Goal: Task Accomplishment & Management: Use online tool/utility

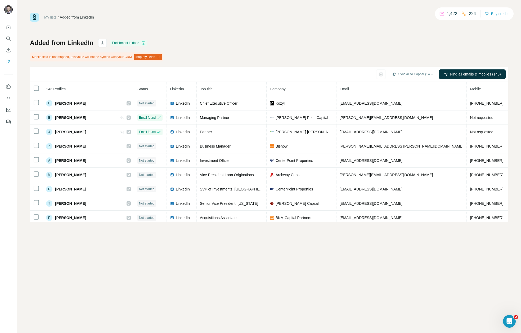
click at [7, 39] on icon "Search" at bounding box center [7, 38] width 3 height 3
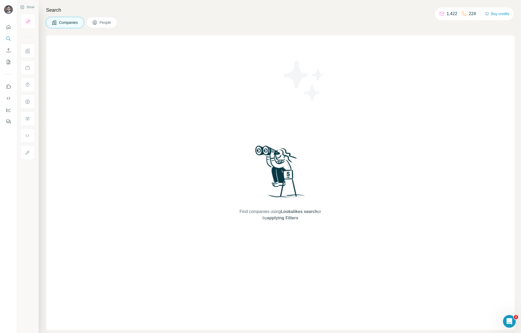
click at [106, 22] on span "People" at bounding box center [106, 22] width 12 height 5
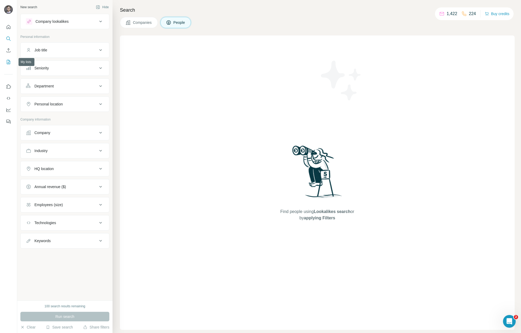
click at [8, 65] on button "My lists" at bounding box center [8, 62] width 8 height 10
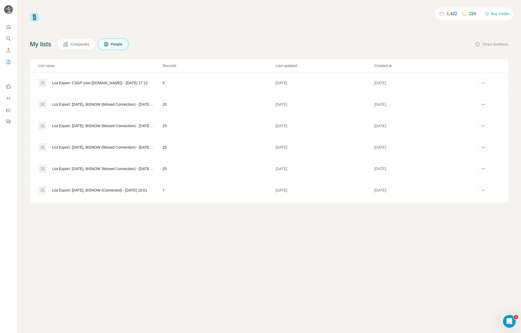
click at [174, 36] on div "1,422 224 Buy credits My lists Companies People Share feedback List name Record…" at bounding box center [269, 108] width 478 height 190
click at [9, 53] on icon "Enrich CSV" at bounding box center [8, 50] width 5 height 5
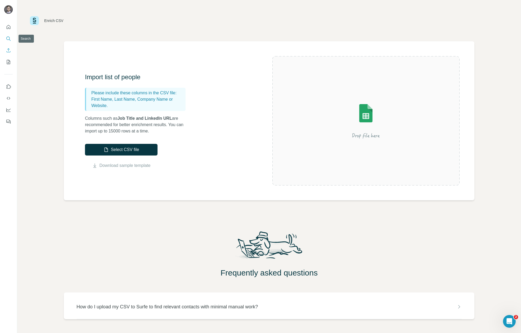
click at [11, 38] on icon "Search" at bounding box center [8, 38] width 5 height 5
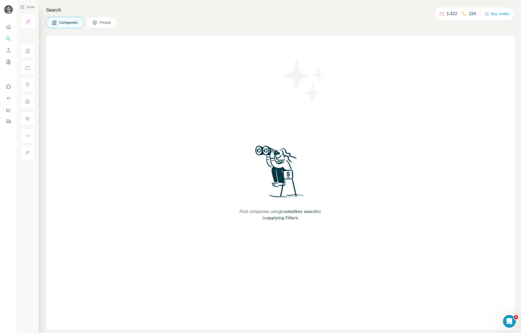
click at [152, 40] on div "Find companies using Lookalikes search or by applying Filters" at bounding box center [280, 182] width 469 height 294
click at [10, 25] on icon "Quick start" at bounding box center [8, 26] width 5 height 5
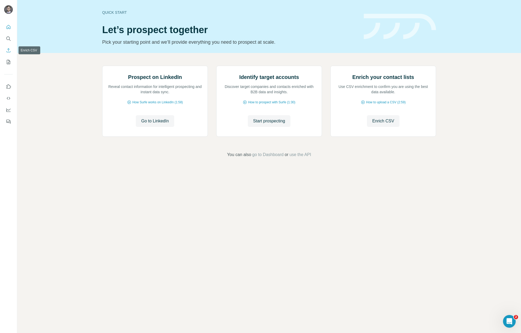
click at [10, 49] on icon "Enrich CSV" at bounding box center [8, 50] width 5 height 5
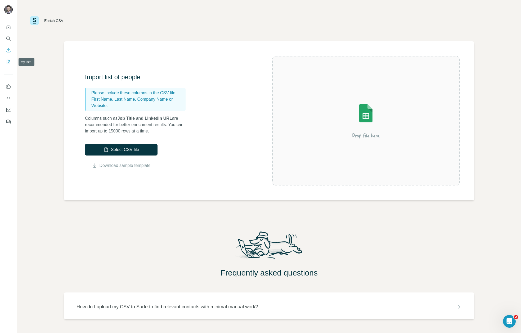
click at [8, 64] on icon "My lists" at bounding box center [8, 61] width 5 height 5
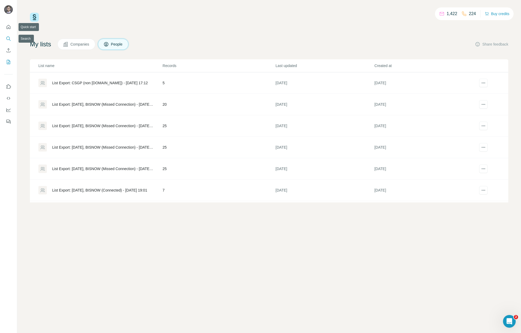
click at [9, 37] on icon "Search" at bounding box center [8, 38] width 5 height 5
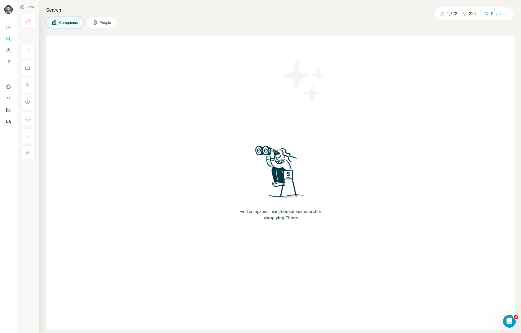
click at [105, 25] on span "People" at bounding box center [106, 22] width 12 height 5
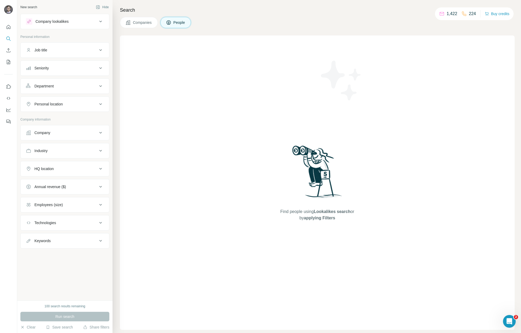
click at [134, 289] on div "Find people using Lookalikes search or by applying Filters" at bounding box center [317, 182] width 395 height 294
click at [9, 61] on icon "My lists" at bounding box center [8, 61] width 5 height 5
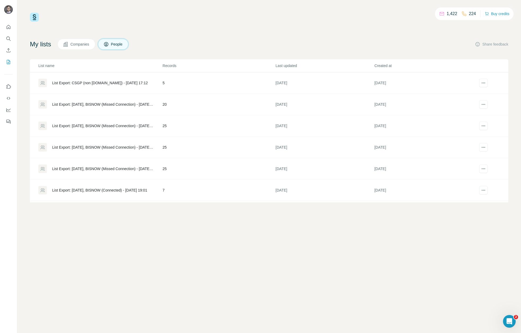
click at [211, 25] on div "1,422 224 Buy credits My lists Companies People Share feedback List name Record…" at bounding box center [269, 108] width 478 height 190
click at [93, 63] on p "List name" at bounding box center [100, 65] width 124 height 5
click at [49, 66] on p "List name" at bounding box center [100, 65] width 124 height 5
click at [366, 227] on div "1,422 224 Buy credits My lists Companies People Share feedback List name Record…" at bounding box center [269, 166] width 504 height 333
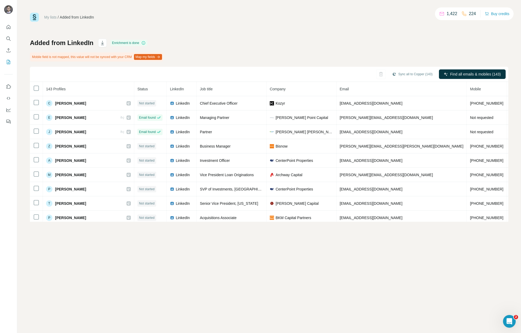
click at [65, 88] on span "143 Profiles" at bounding box center [56, 89] width 20 height 4
click at [181, 39] on div "Added from LinkedIn Enrichment is done Mobile field is not mapped, this value w…" at bounding box center [269, 130] width 478 height 183
click at [173, 28] on div "My lists / Added from LinkedIn 1,422 224 Buy credits Added from LinkedIn Enrich…" at bounding box center [269, 117] width 478 height 209
click at [360, 32] on div "My lists / Added from LinkedIn 1,422 224 Buy credits Added from LinkedIn Enrich…" at bounding box center [269, 117] width 478 height 209
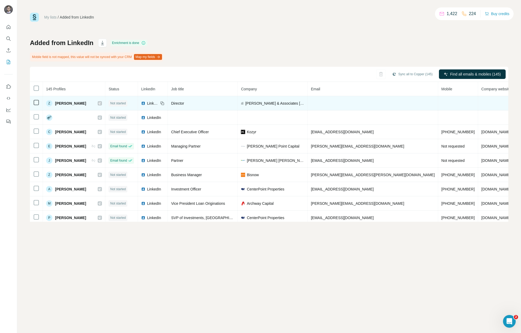
click at [71, 103] on span "Zev Sonkin" at bounding box center [70, 103] width 31 height 5
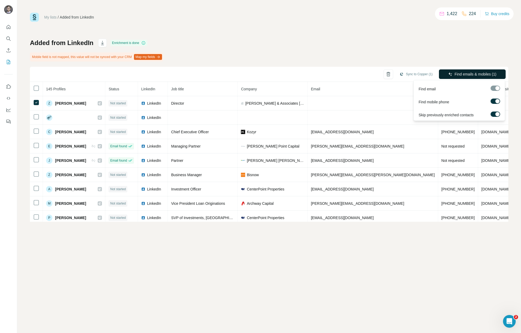
click at [471, 75] on span "Find emails & mobiles (1)" at bounding box center [476, 73] width 42 height 5
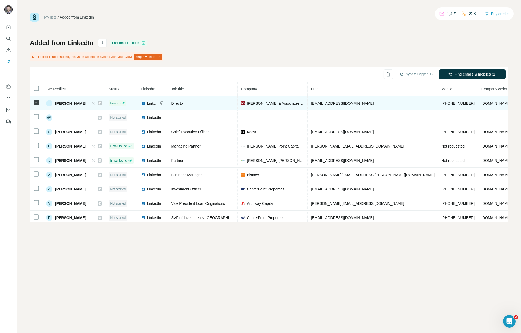
click at [354, 104] on td "zsonkin@rebny.com" at bounding box center [373, 103] width 131 height 14
click at [333, 104] on span "zsonkin@rebny.com" at bounding box center [342, 103] width 63 height 4
click at [70, 103] on span "Zev Sonkin" at bounding box center [70, 103] width 31 height 5
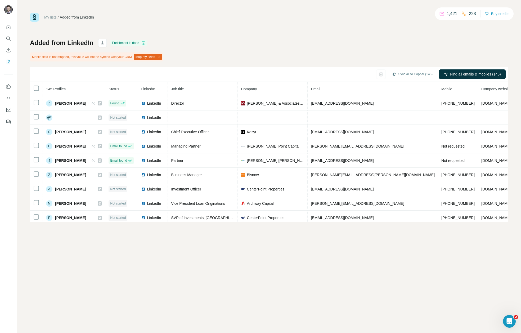
click at [144, 43] on icon at bounding box center [143, 43] width 4 height 4
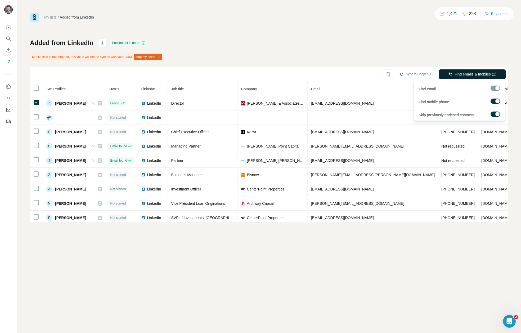
click at [463, 77] on span "Find emails & mobiles (1)" at bounding box center [476, 73] width 42 height 5
click at [499, 90] on div at bounding box center [496, 88] width 10 height 5
click at [496, 115] on div at bounding box center [497, 114] width 4 height 4
click at [495, 102] on label at bounding box center [496, 100] width 10 height 5
click at [497, 88] on div at bounding box center [496, 88] width 10 height 5
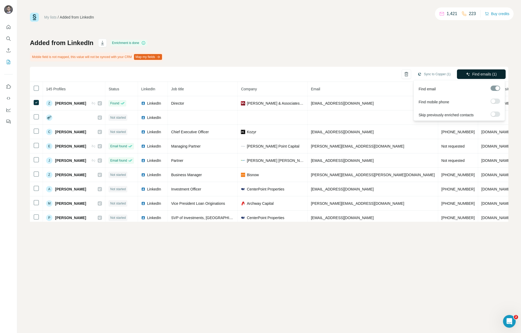
click at [491, 74] on span "Find emails (1)" at bounding box center [484, 73] width 25 height 5
